Goal: Task Accomplishment & Management: Manage account settings

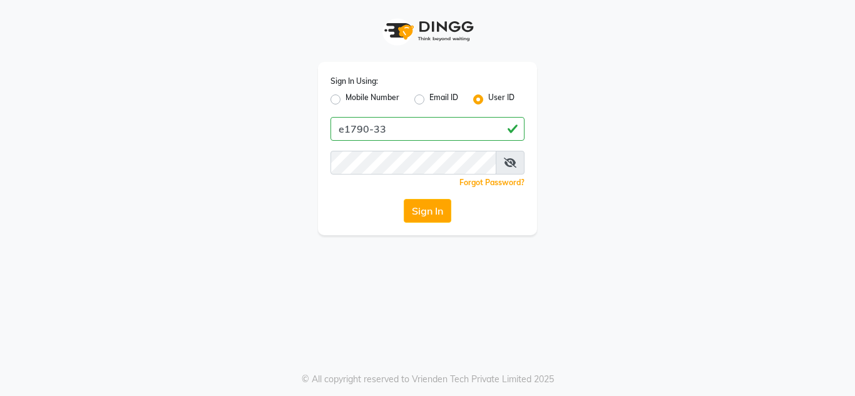
type input "e1790-33"
click at [435, 213] on button "Sign In" at bounding box center [428, 211] width 48 height 24
click at [511, 160] on icon at bounding box center [510, 163] width 13 height 10
click at [418, 214] on button "Sign In" at bounding box center [428, 211] width 48 height 24
click at [510, 167] on icon at bounding box center [510, 163] width 11 height 10
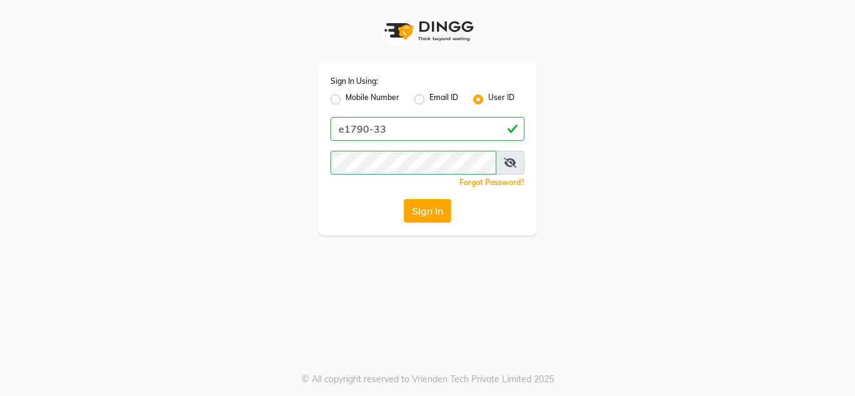
click at [512, 159] on icon at bounding box center [510, 163] width 13 height 10
click at [512, 159] on icon at bounding box center [510, 163] width 11 height 10
